Goal: Transaction & Acquisition: Purchase product/service

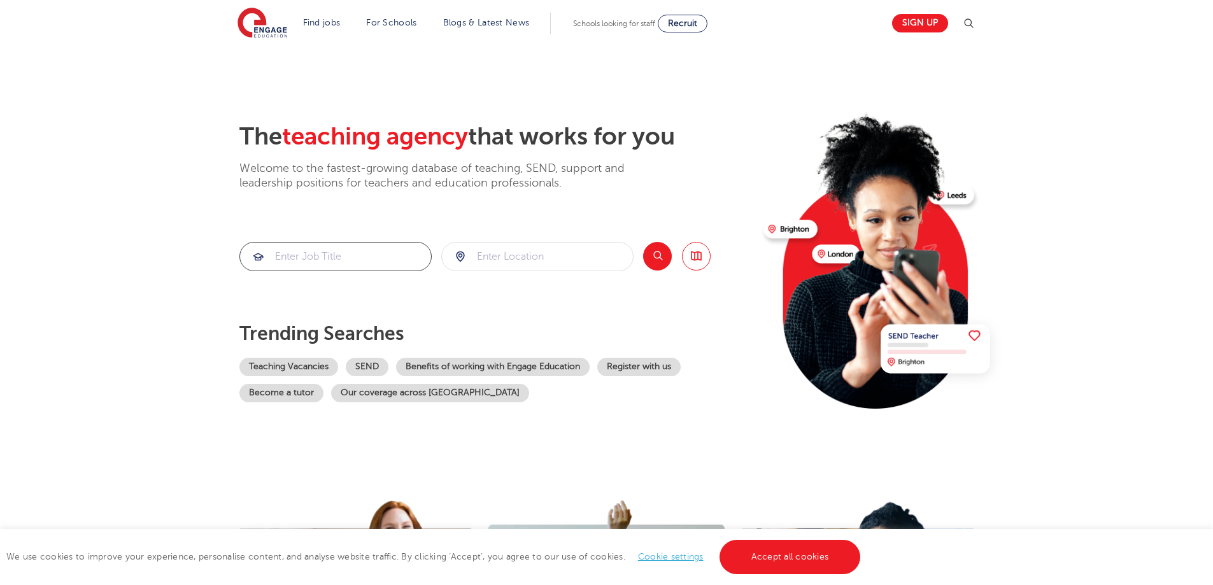
click at [390, 251] on input "search" at bounding box center [335, 257] width 191 height 28
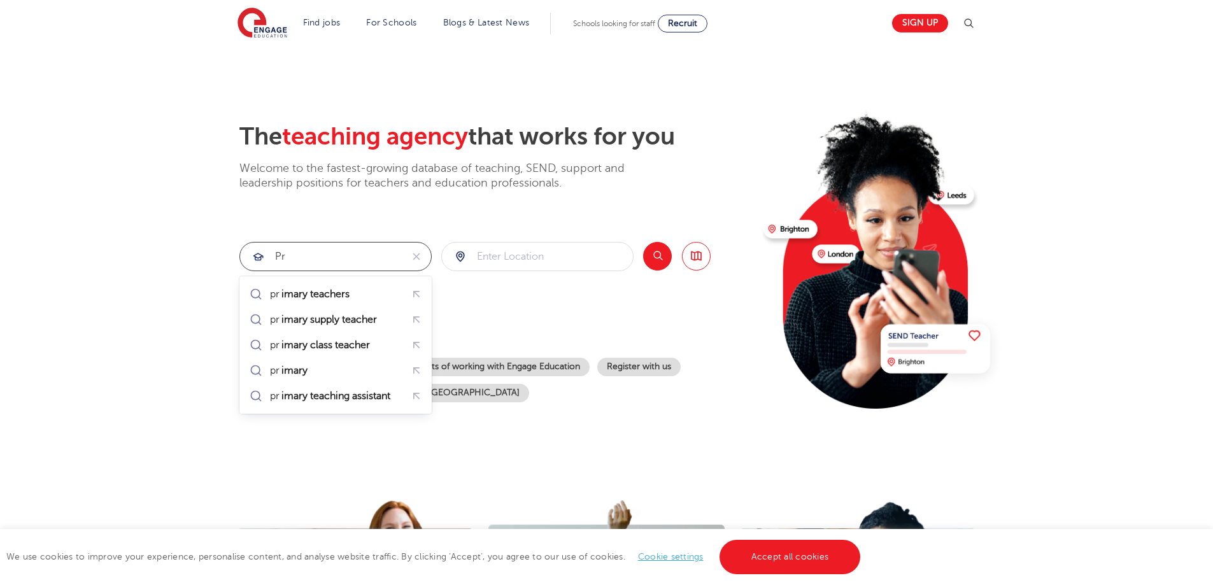
type input "p"
type input "teacher"
click at [546, 261] on input "search" at bounding box center [537, 257] width 191 height 28
click at [654, 255] on button "Search" at bounding box center [657, 256] width 29 height 29
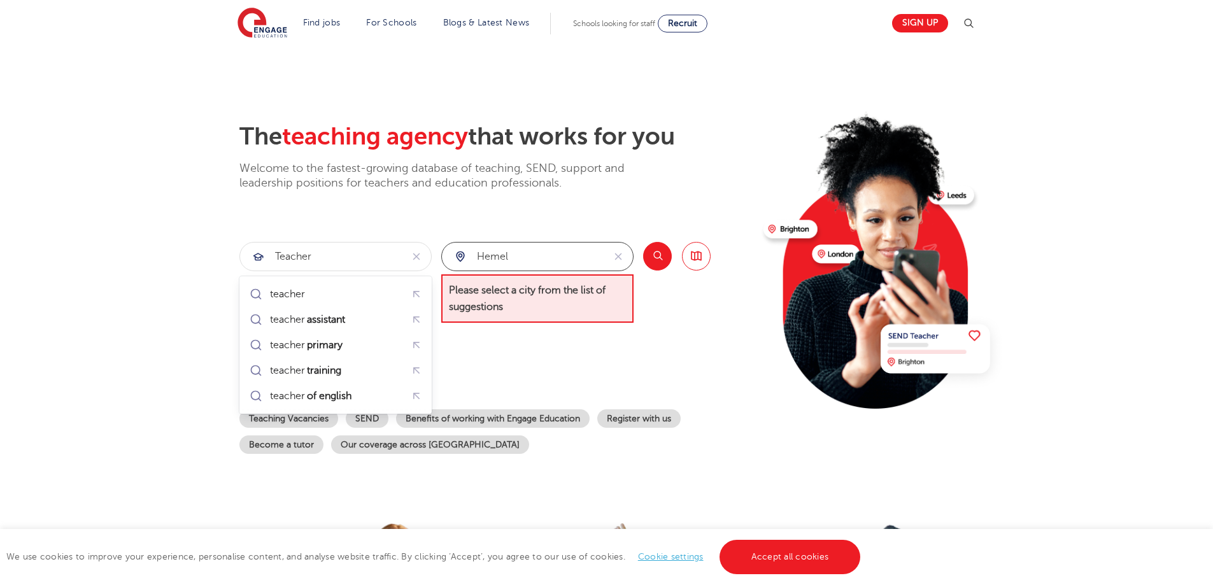
click at [532, 254] on input "hemel" at bounding box center [523, 257] width 162 height 28
type input "hemel hempstead"
click button "Submit" at bounding box center [0, 0] width 0 height 0
click at [650, 255] on button "Search" at bounding box center [657, 256] width 29 height 29
click at [513, 253] on input "hemel hempstead" at bounding box center [523, 257] width 162 height 28
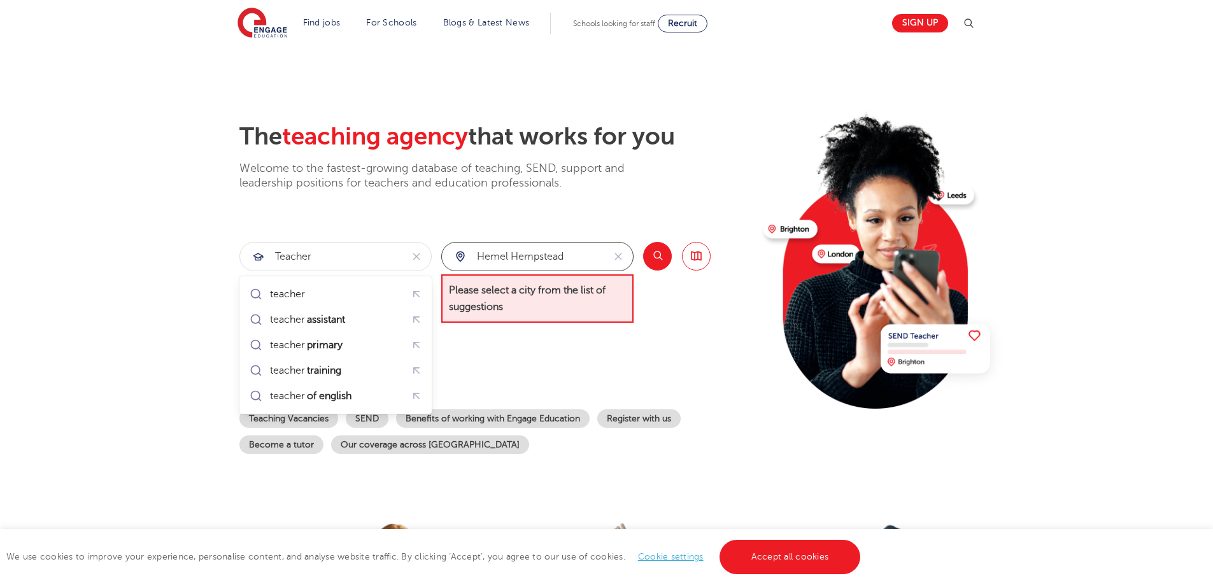
click at [513, 253] on input "hemel hempstead" at bounding box center [523, 257] width 162 height 28
click at [513, 254] on input "hemel hempstead" at bounding box center [523, 257] width 162 height 28
click at [355, 290] on div "teacher" at bounding box center [335, 294] width 177 height 20
click at [507, 256] on input "ayles" at bounding box center [523, 257] width 162 height 28
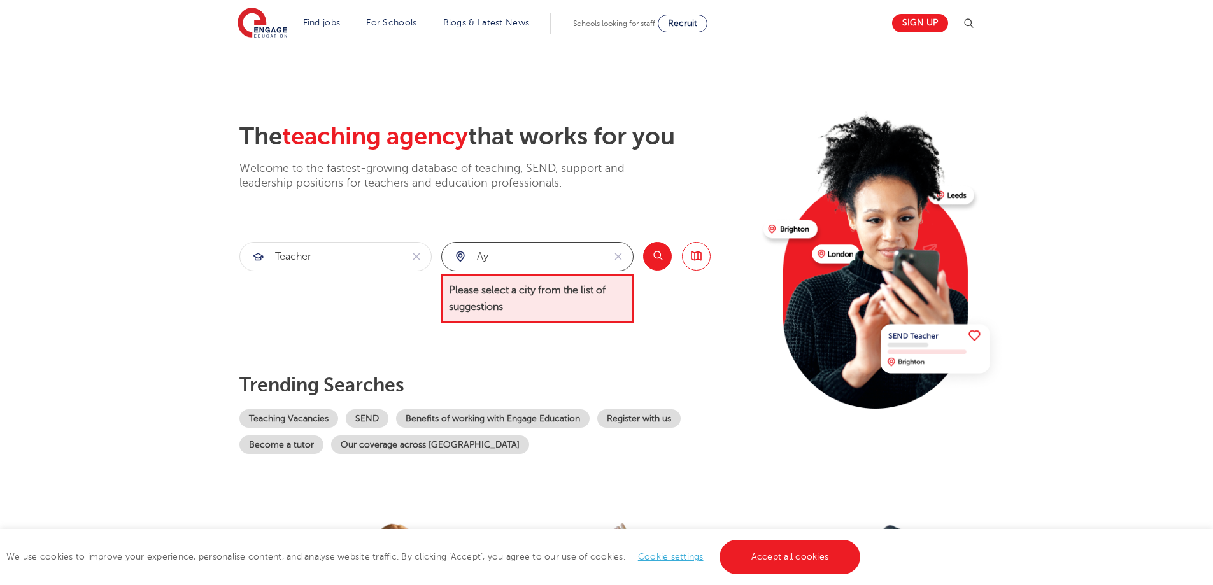
type input "a"
click at [520, 288] on li "Hertfordshire" at bounding box center [537, 293] width 182 height 25
type input "Hertfordshire"
click at [646, 262] on button "Search" at bounding box center [657, 256] width 29 height 29
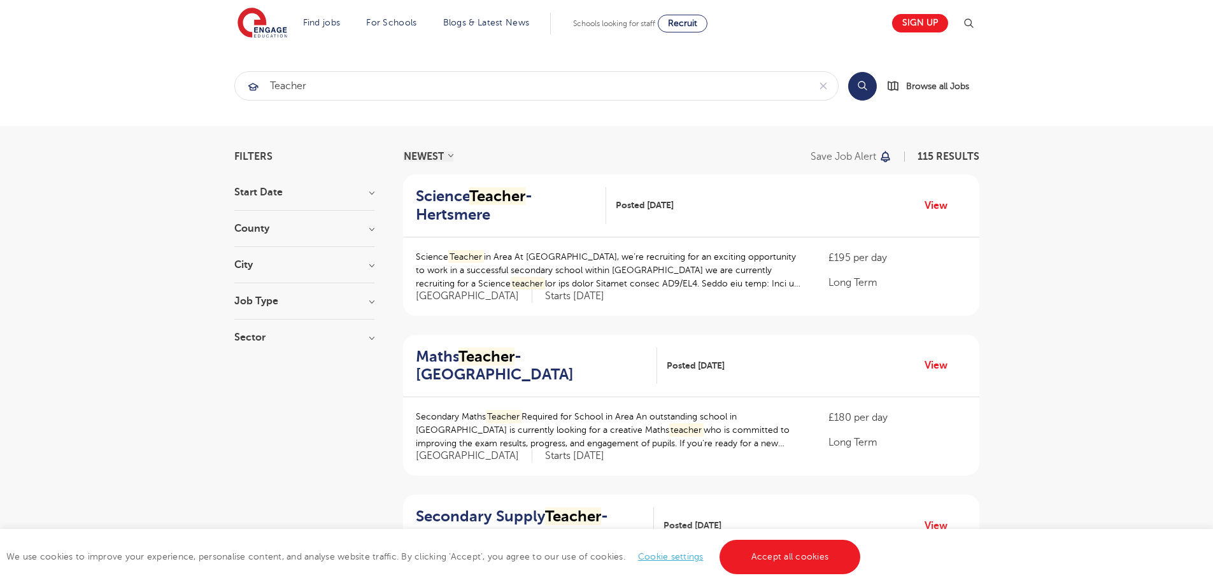
scroll to position [255, 0]
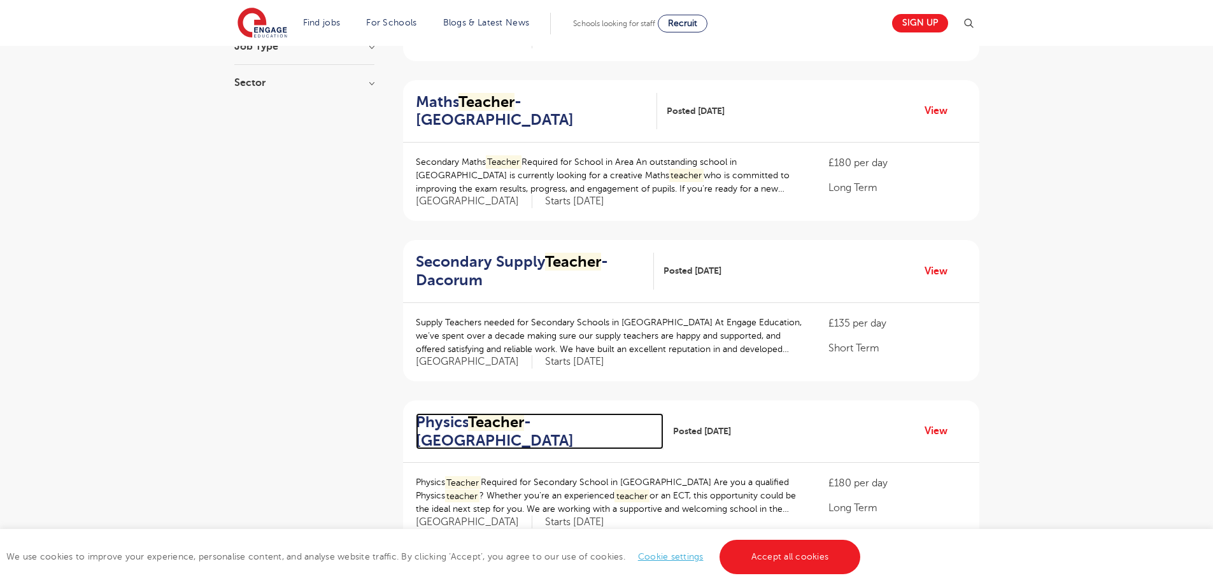
click at [520, 415] on mark "Teacher" at bounding box center [496, 422] width 56 height 18
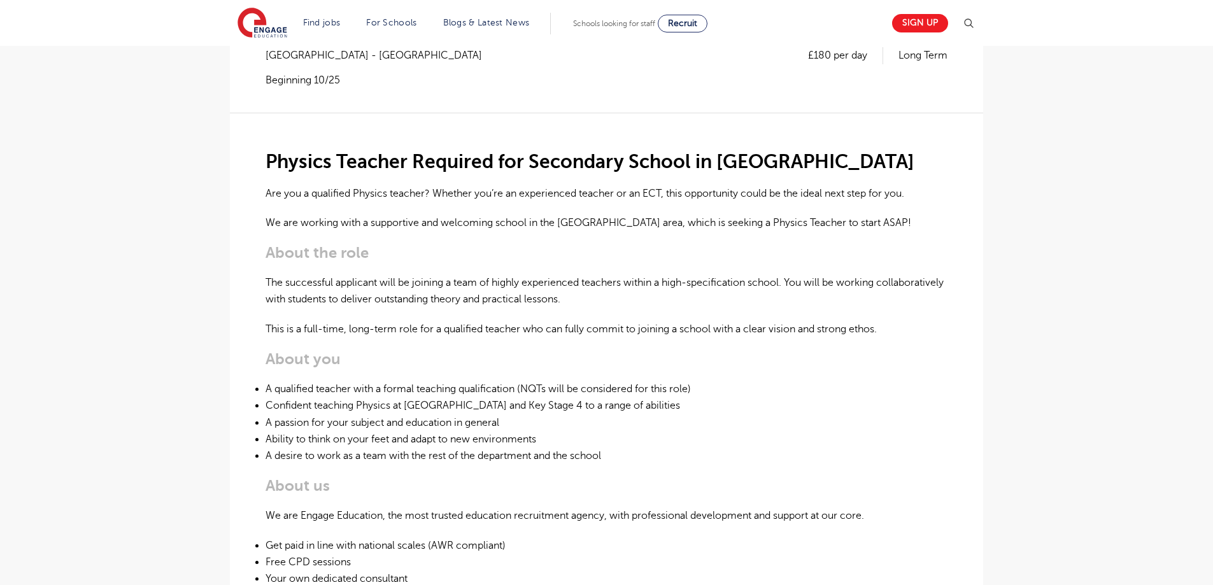
scroll to position [509, 0]
